Goal: Navigation & Orientation: Find specific page/section

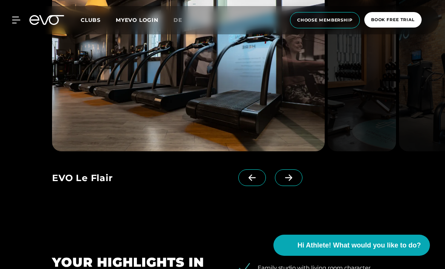
scroll to position [643, 0]
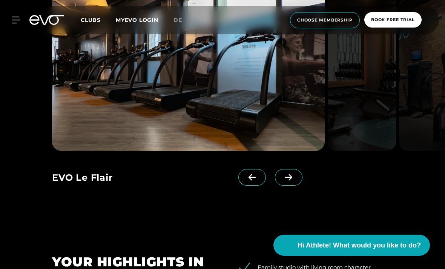
click at [287, 181] on icon at bounding box center [288, 177] width 13 height 7
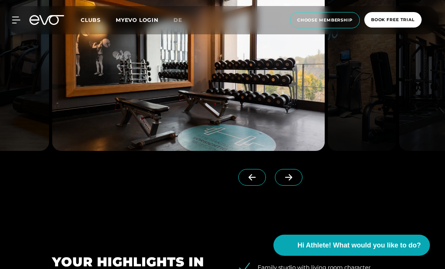
click at [293, 243] on button "Hi Athlete! What would you like to do?" at bounding box center [351, 244] width 156 height 21
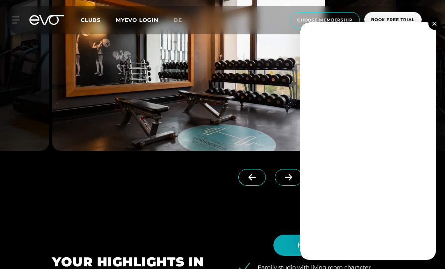
click at [289, 250] on button "Hi Athlete! What would you like to do?" at bounding box center [351, 244] width 156 height 21
click at [442, 15] on div "MyEVO Login About Memberships free trial DAYPASS EVO Studios [GEOGRAPHIC_DATA] …" at bounding box center [222, 20] width 445 height 40
click at [436, 22] on img at bounding box center [434, 23] width 4 height 4
click at [434, 27] on button at bounding box center [434, 24] width 12 height 12
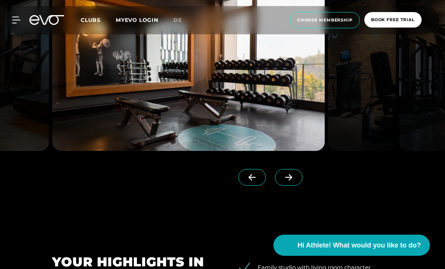
click at [372, 228] on div "EVO Le Flair EVO Le Flair EVO Le Flair" at bounding box center [222, 87] width 445 height 281
click at [375, 246] on span "Hi Athlete! What would you like to do?" at bounding box center [358, 245] width 123 height 10
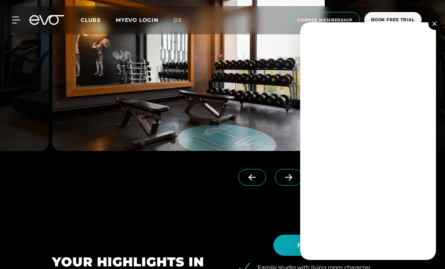
click at [430, 23] on button at bounding box center [434, 24] width 12 height 12
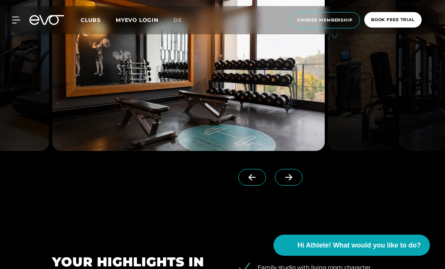
click at [292, 185] on span at bounding box center [289, 177] width 28 height 17
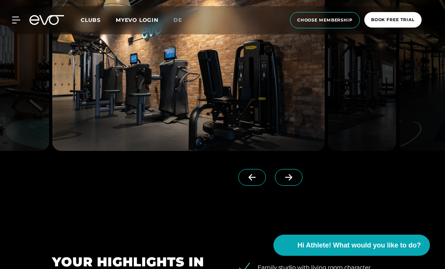
click at [290, 181] on icon at bounding box center [288, 177] width 7 height 6
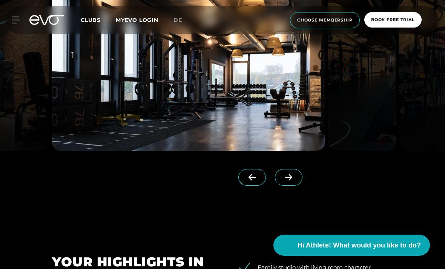
click at [292, 181] on icon at bounding box center [288, 177] width 13 height 7
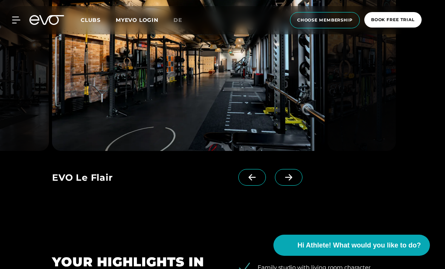
click at [294, 181] on icon at bounding box center [288, 177] width 13 height 7
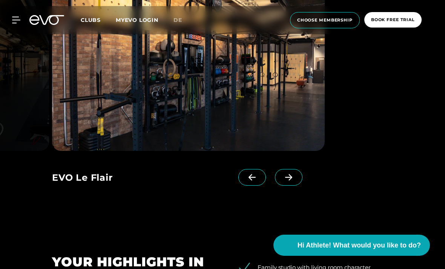
click at [291, 181] on icon at bounding box center [288, 177] width 7 height 6
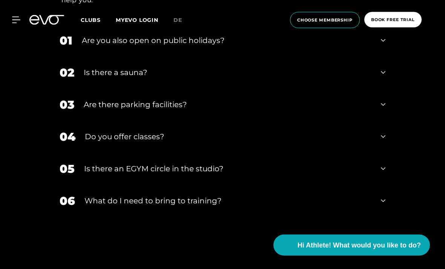
scroll to position [2320, 0]
